Goal: Communication & Community: Answer question/provide support

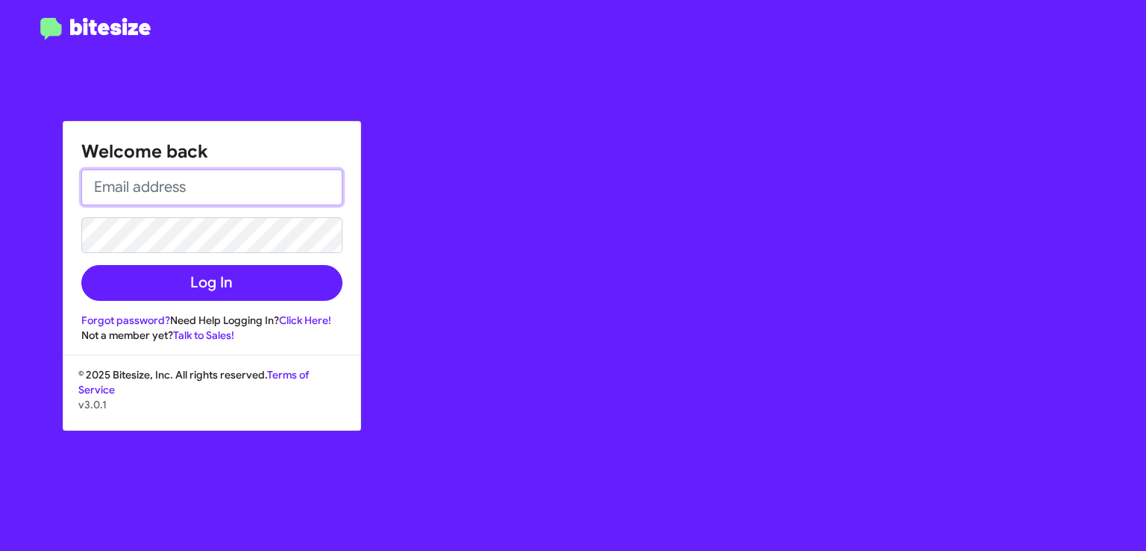
click at [188, 189] on input "email" at bounding box center [211, 187] width 261 height 36
type input "[EMAIL_ADDRESS][DOMAIN_NAME]"
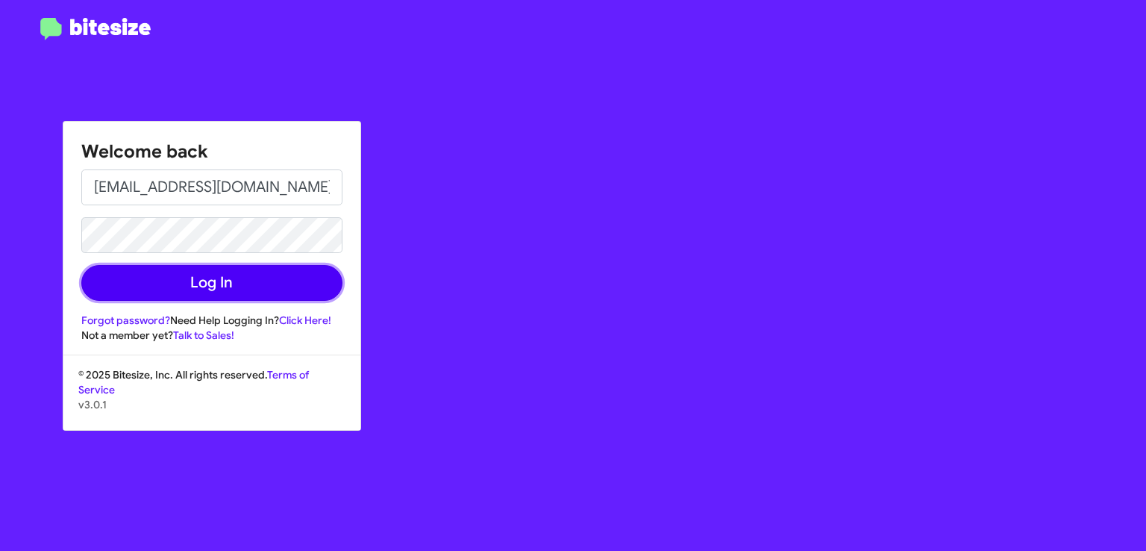
click at [195, 276] on button "Log In" at bounding box center [211, 283] width 261 height 36
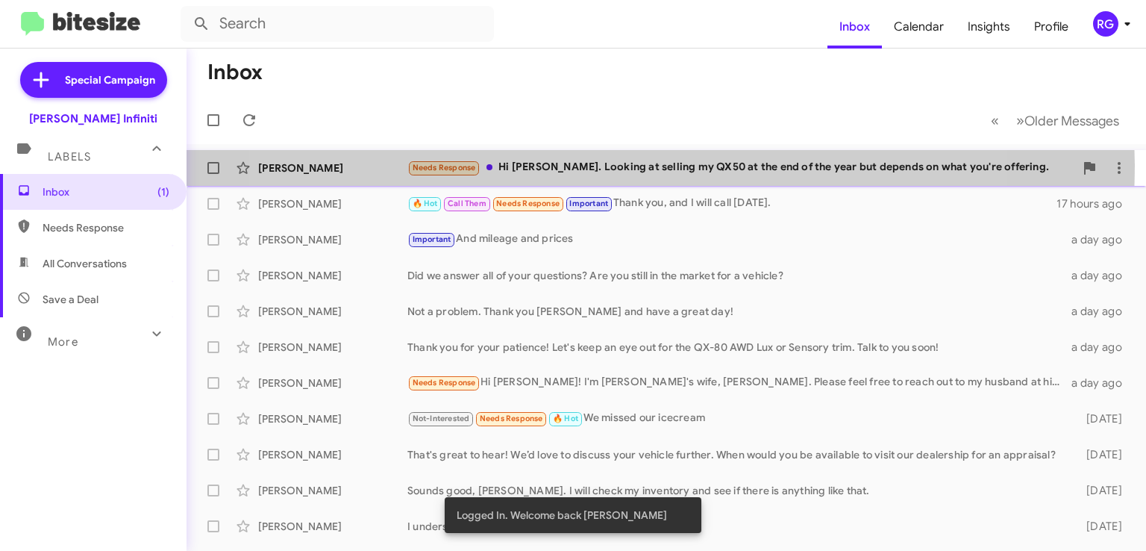
click at [597, 165] on div "Needs Response Hi [PERSON_NAME]. Looking at selling my QX50 at the end of the y…" at bounding box center [740, 167] width 667 height 17
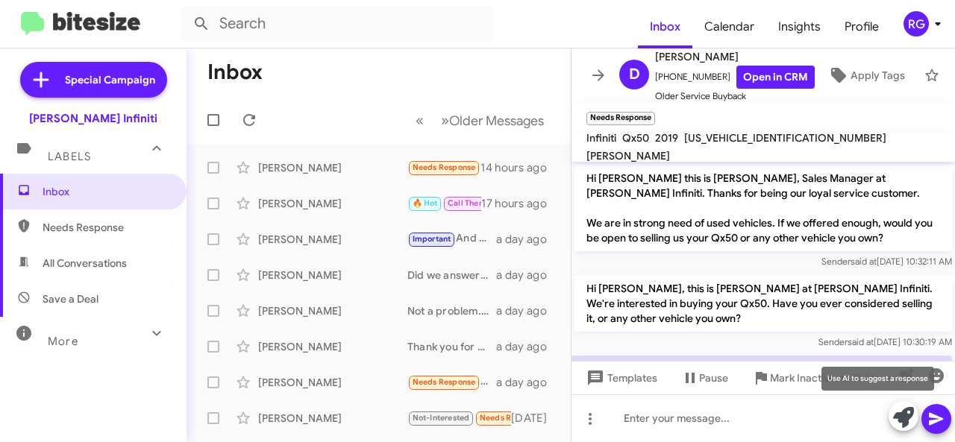
click at [892, 417] on button at bounding box center [904, 416] width 30 height 30
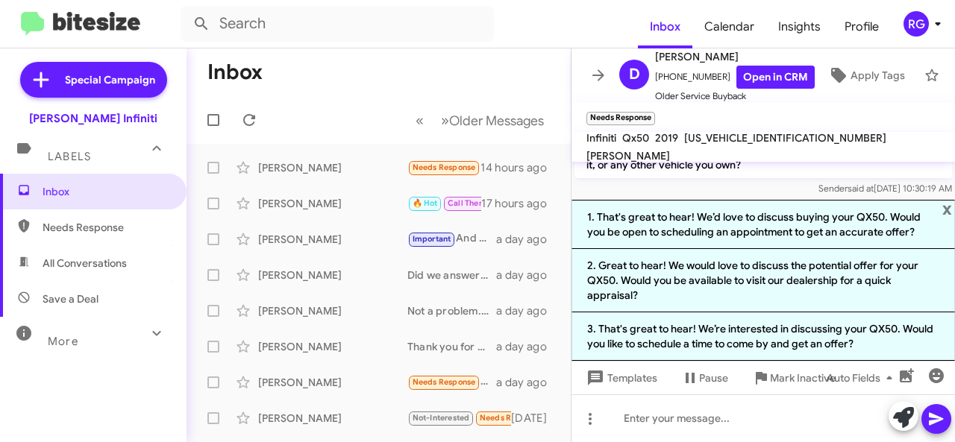
scroll to position [228, 0]
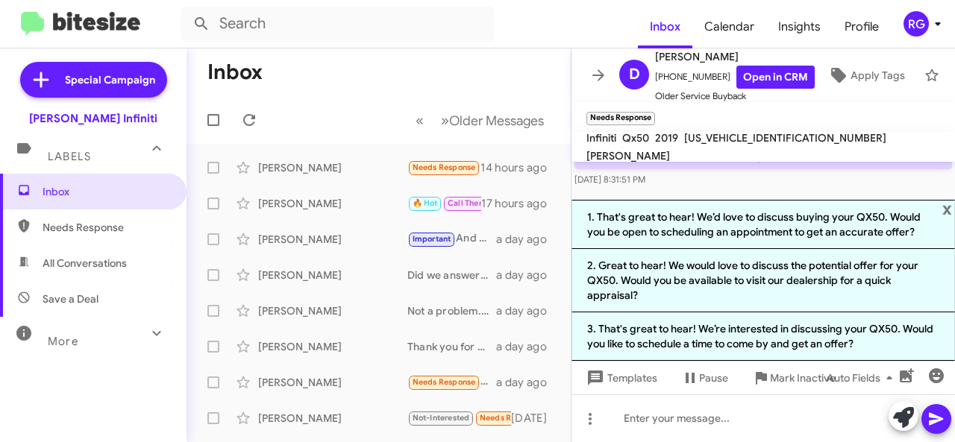
drag, startPoint x: 704, startPoint y: 217, endPoint x: 731, endPoint y: 231, distance: 31.0
click at [704, 217] on li "1. That's great to hear! We’d love to discuss buying your QX50. Would you be op…" at bounding box center [764, 224] width 384 height 49
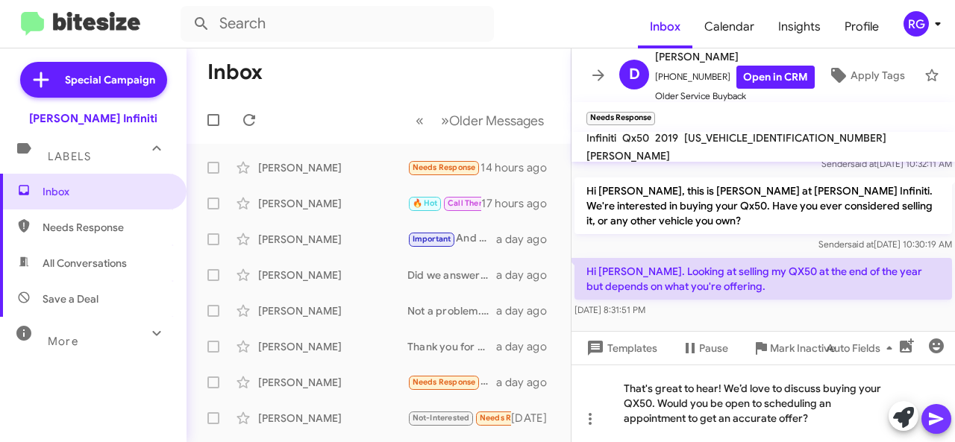
click at [931, 415] on icon at bounding box center [936, 419] width 14 height 13
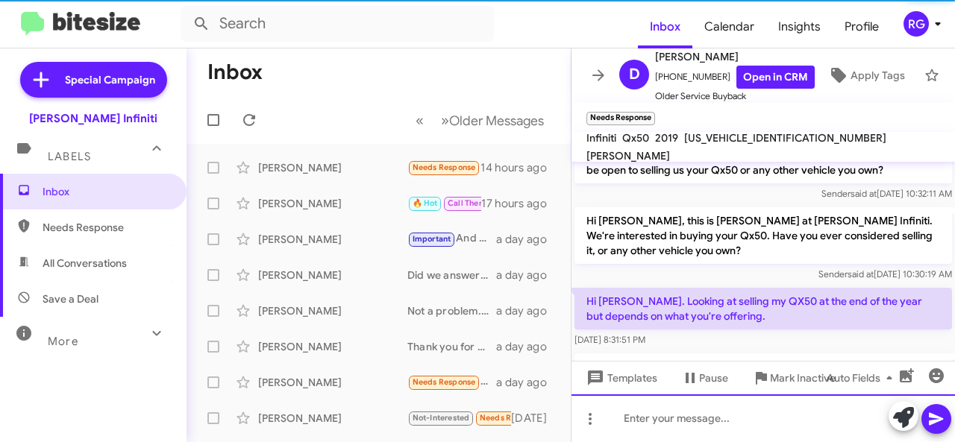
scroll to position [137, 0]
